Goal: Information Seeking & Learning: Check status

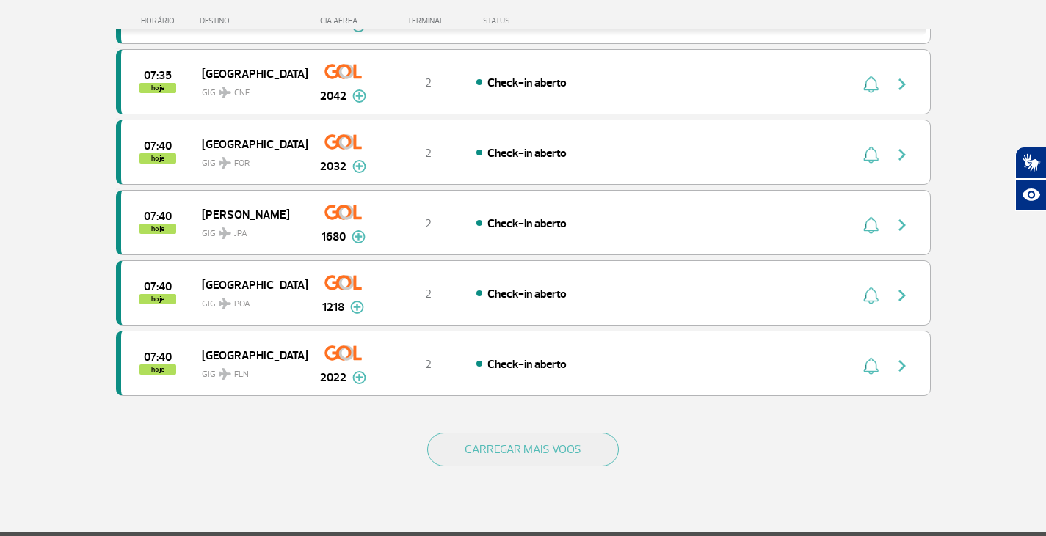
scroll to position [1291, 0]
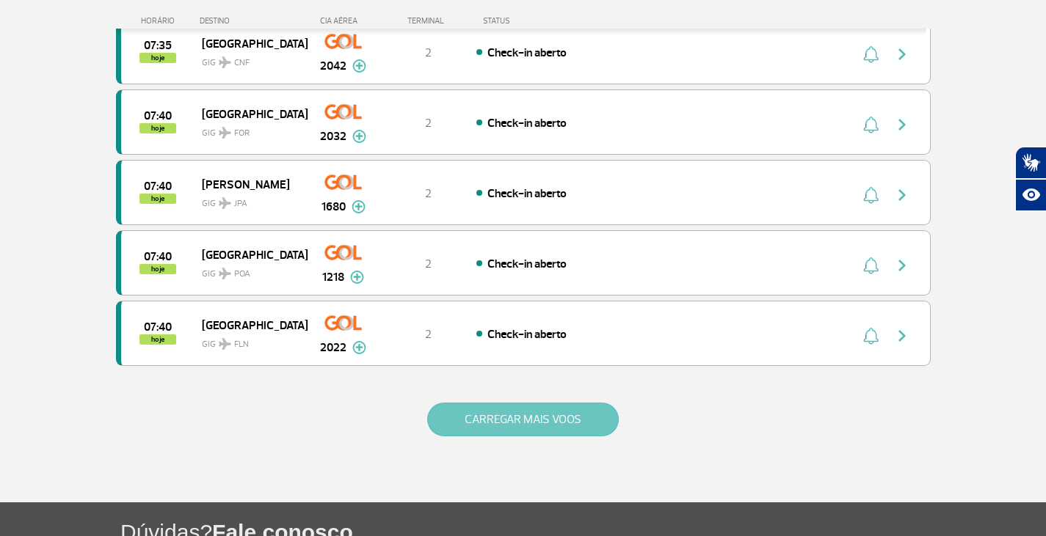
click at [546, 414] on button "CARREGAR MAIS VOOS" at bounding box center [523, 420] width 192 height 34
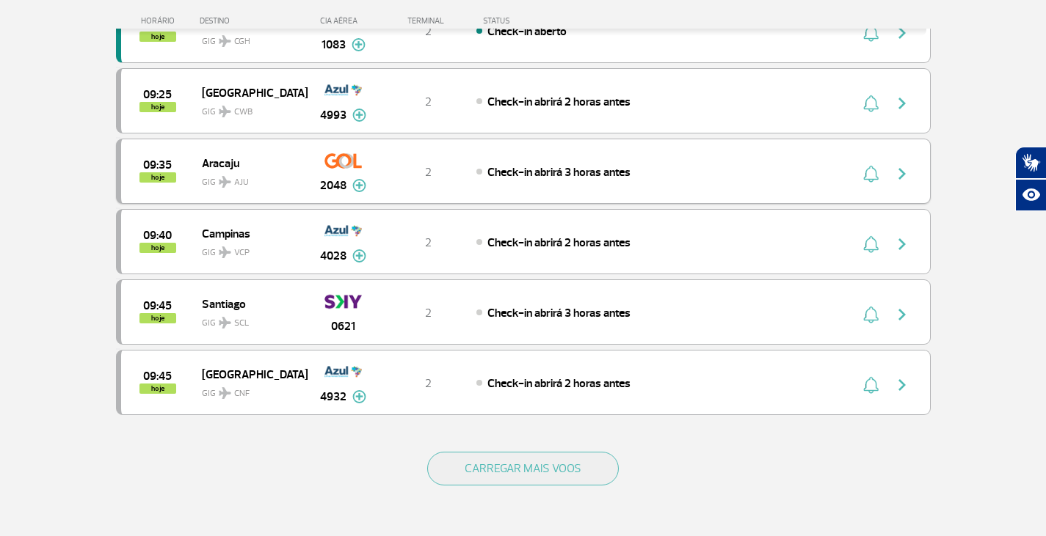
scroll to position [2685, 0]
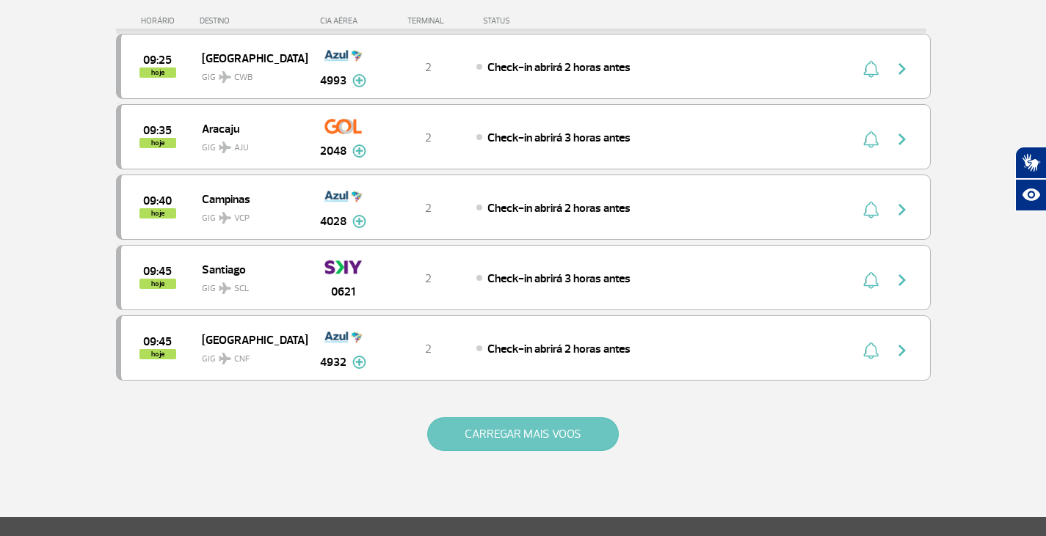
click at [568, 431] on button "CARREGAR MAIS VOOS" at bounding box center [523, 434] width 192 height 34
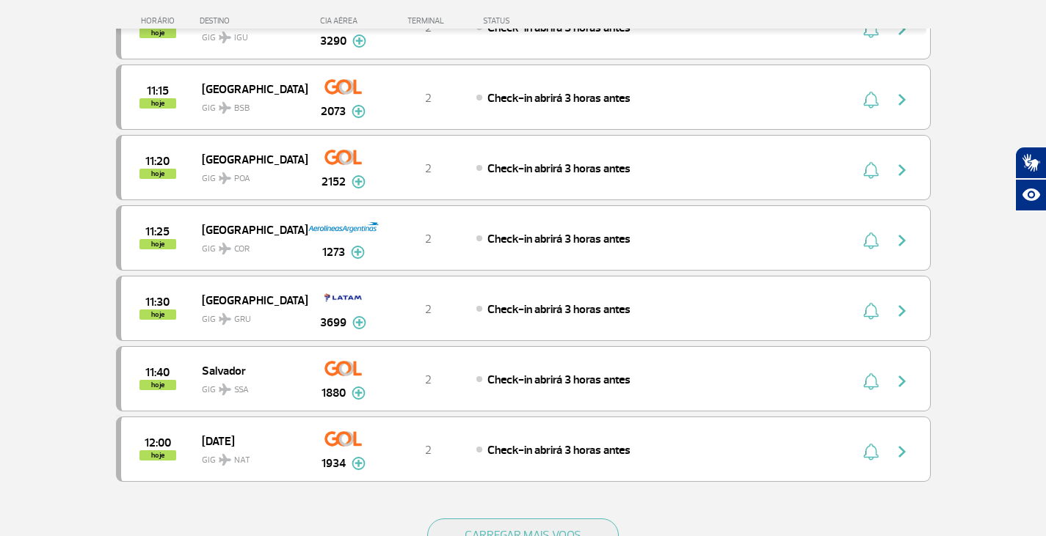
scroll to position [4079, 0]
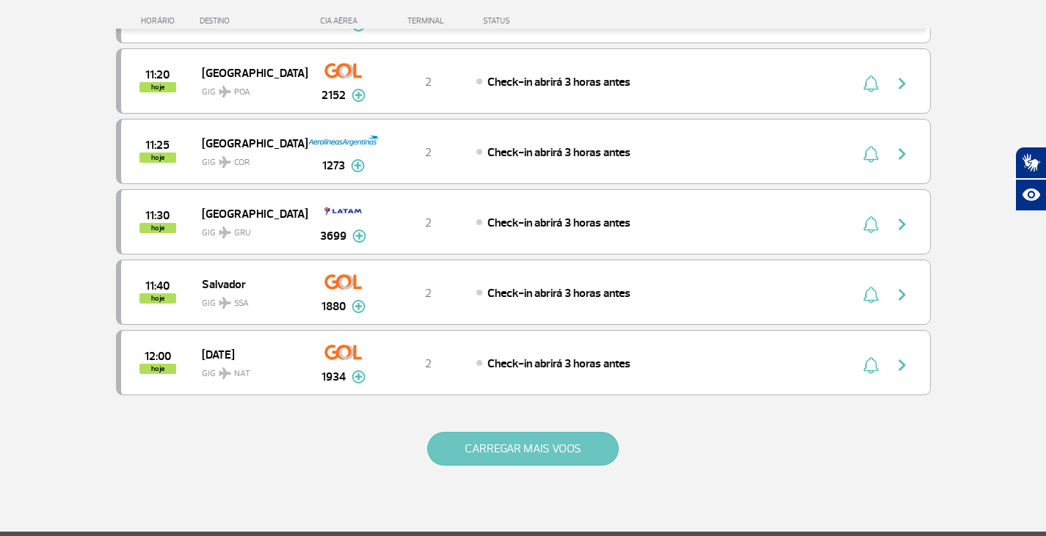
click at [589, 443] on button "CARREGAR MAIS VOOS" at bounding box center [523, 449] width 192 height 34
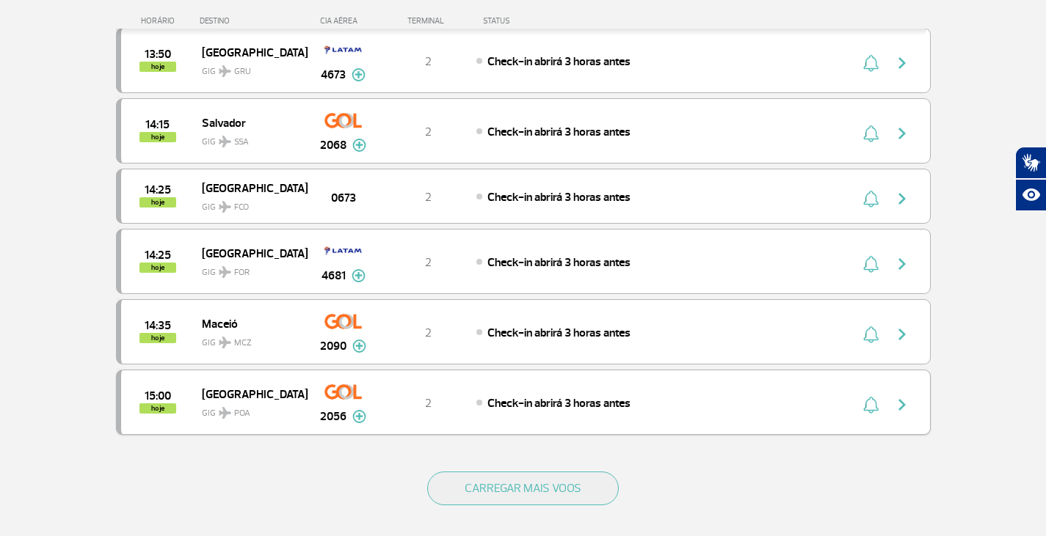
scroll to position [5474, 0]
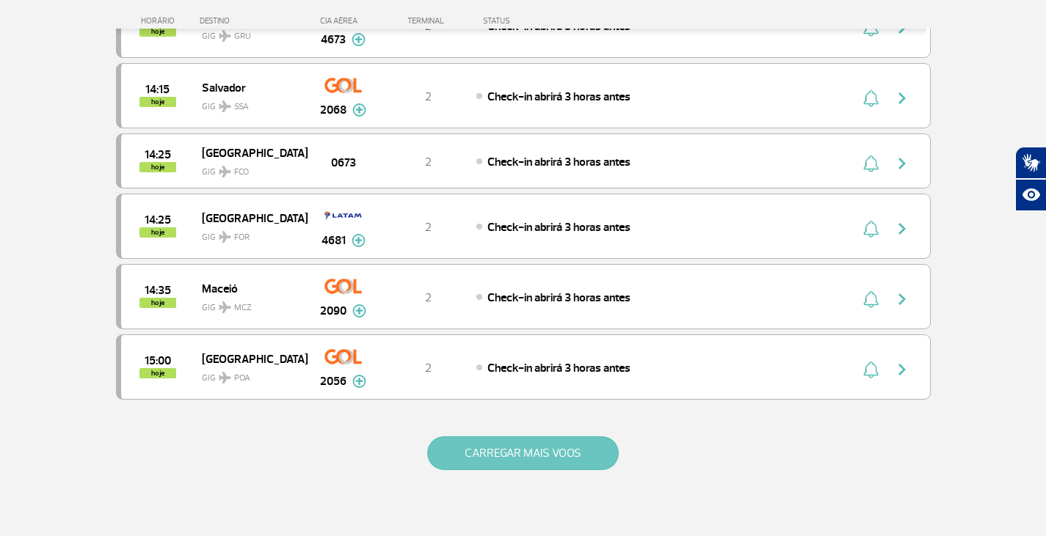
click at [555, 445] on button "CARREGAR MAIS VOOS" at bounding box center [523, 454] width 192 height 34
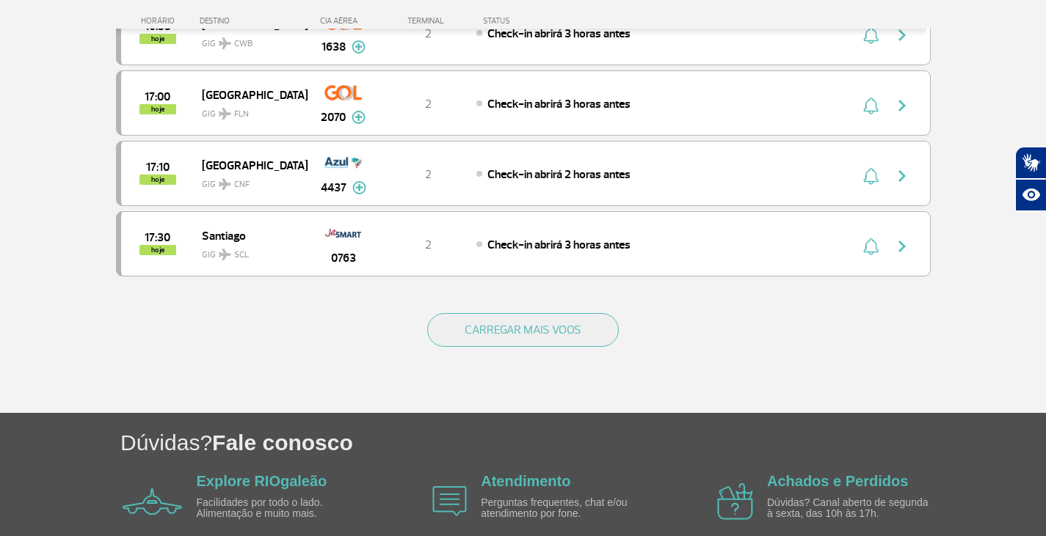
scroll to position [7014, 0]
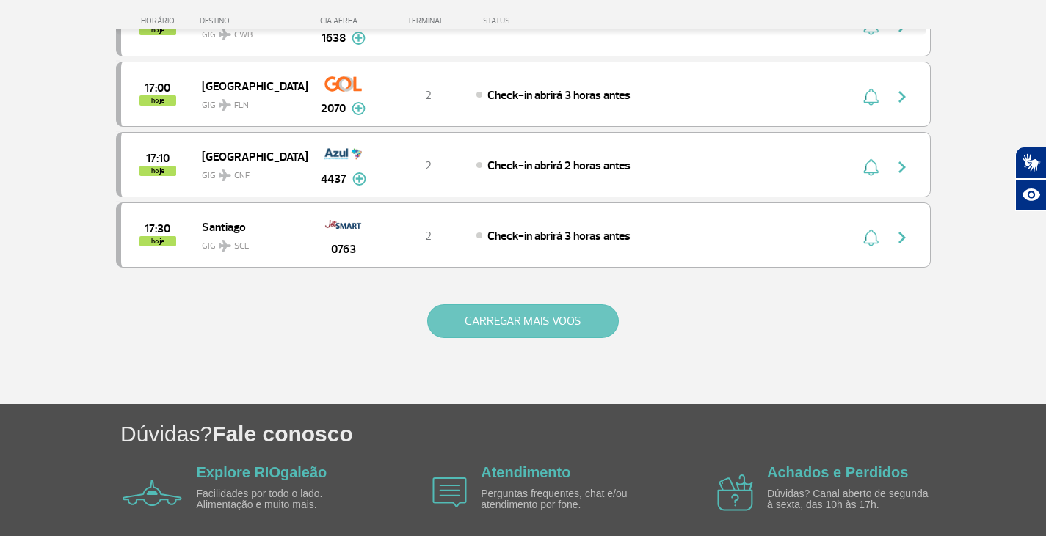
click at [530, 321] on button "CARREGAR MAIS VOOS" at bounding box center [523, 321] width 192 height 34
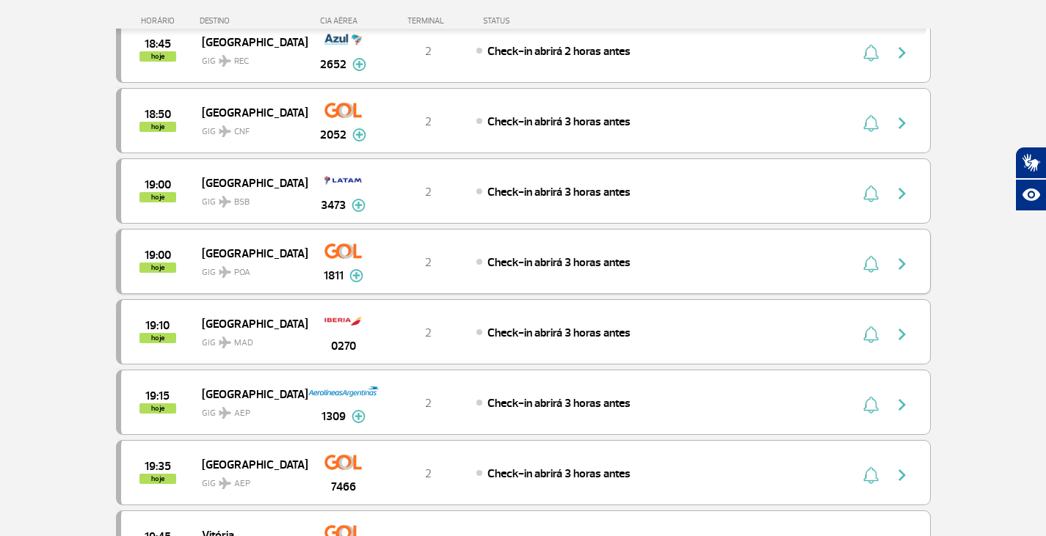
scroll to position [8262, 0]
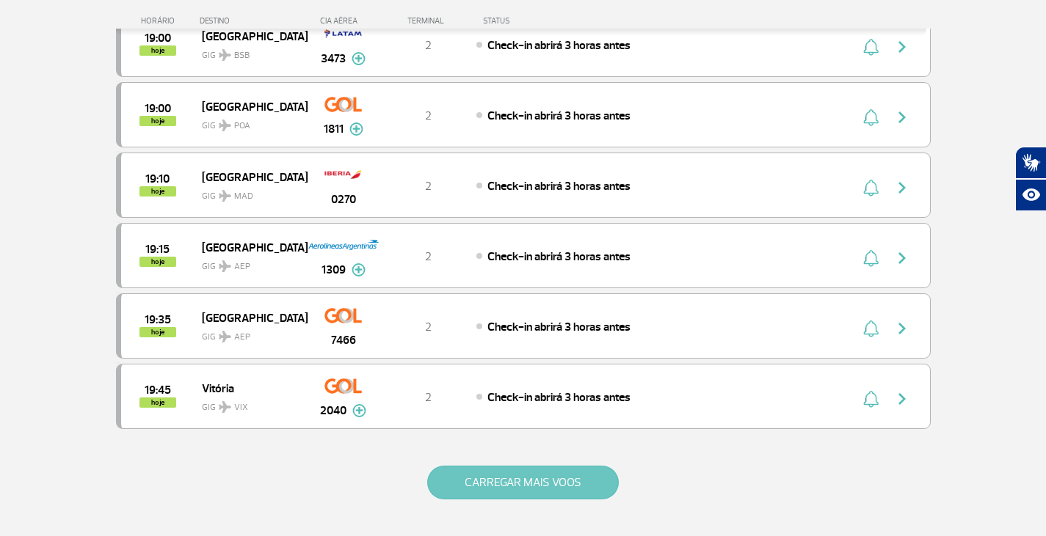
click at [565, 484] on button "CARREGAR MAIS VOOS" at bounding box center [523, 483] width 192 height 34
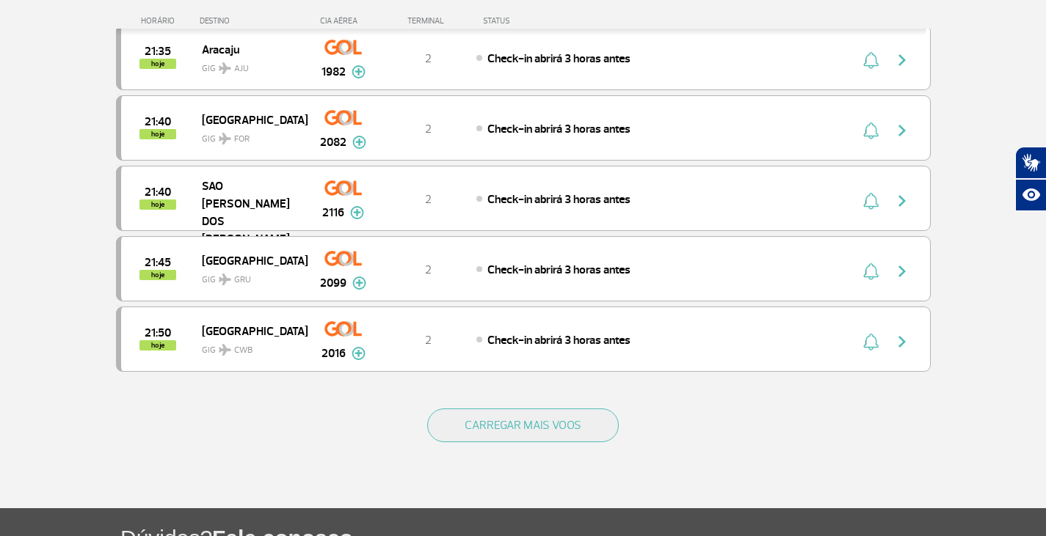
scroll to position [9729, 0]
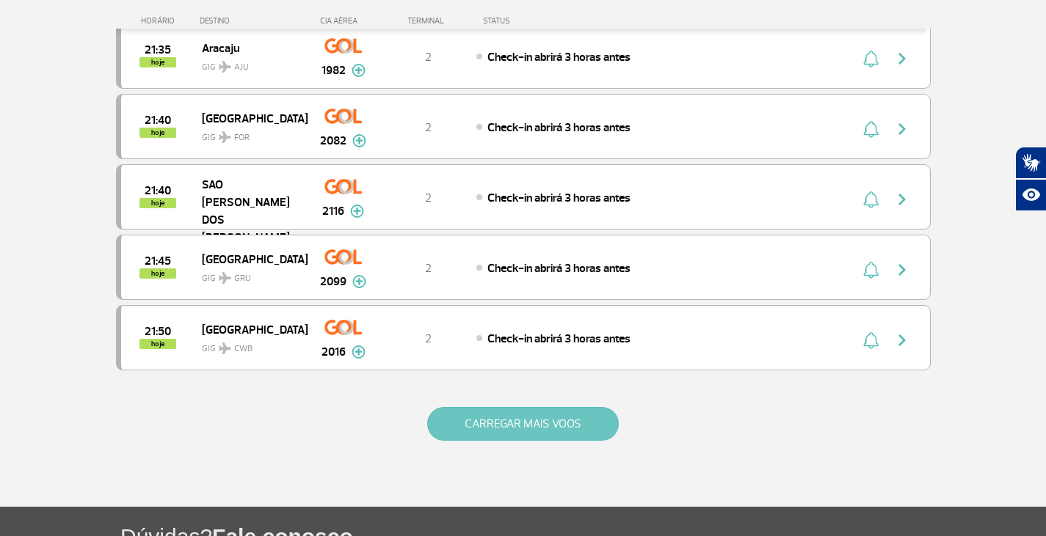
click at [514, 431] on button "CARREGAR MAIS VOOS" at bounding box center [523, 424] width 192 height 34
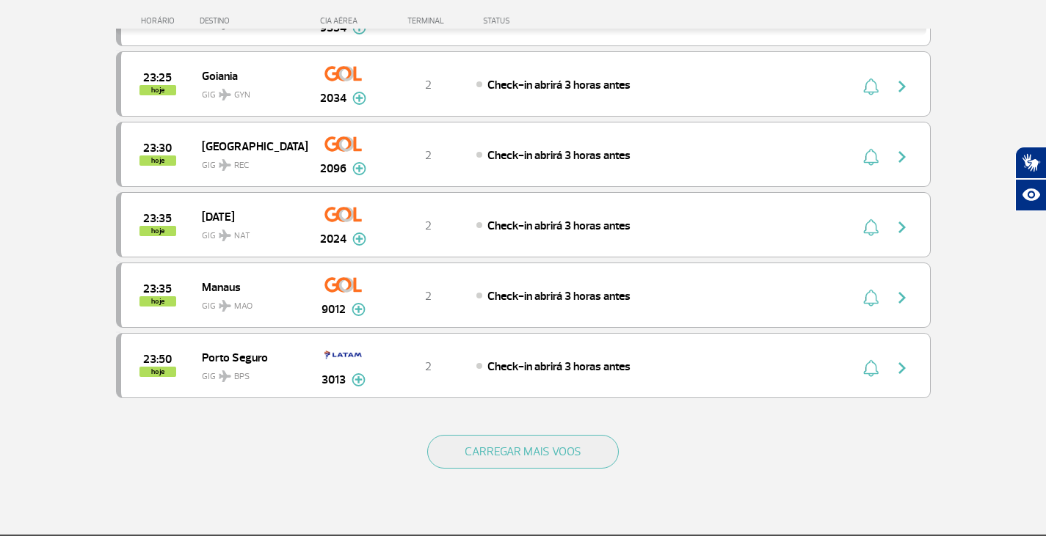
scroll to position [11197, 0]
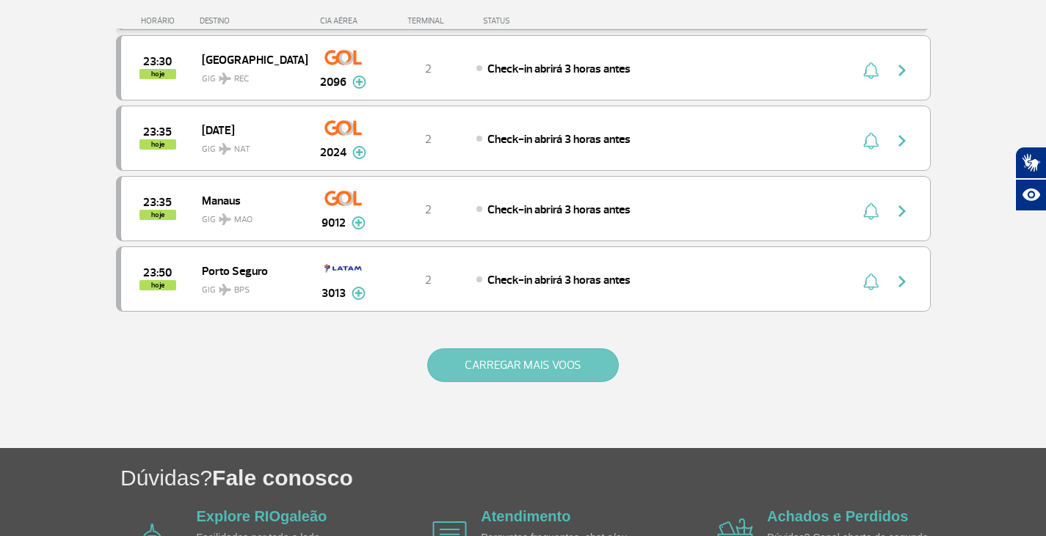
click at [528, 353] on button "CARREGAR MAIS VOOS" at bounding box center [523, 366] width 192 height 34
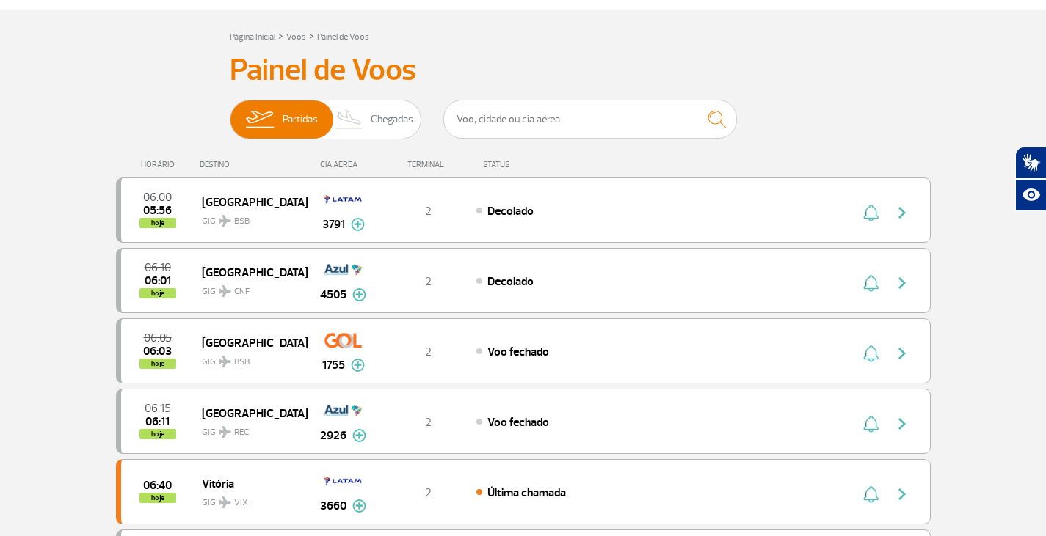
scroll to position [27, 0]
